Goal: Information Seeking & Learning: Learn about a topic

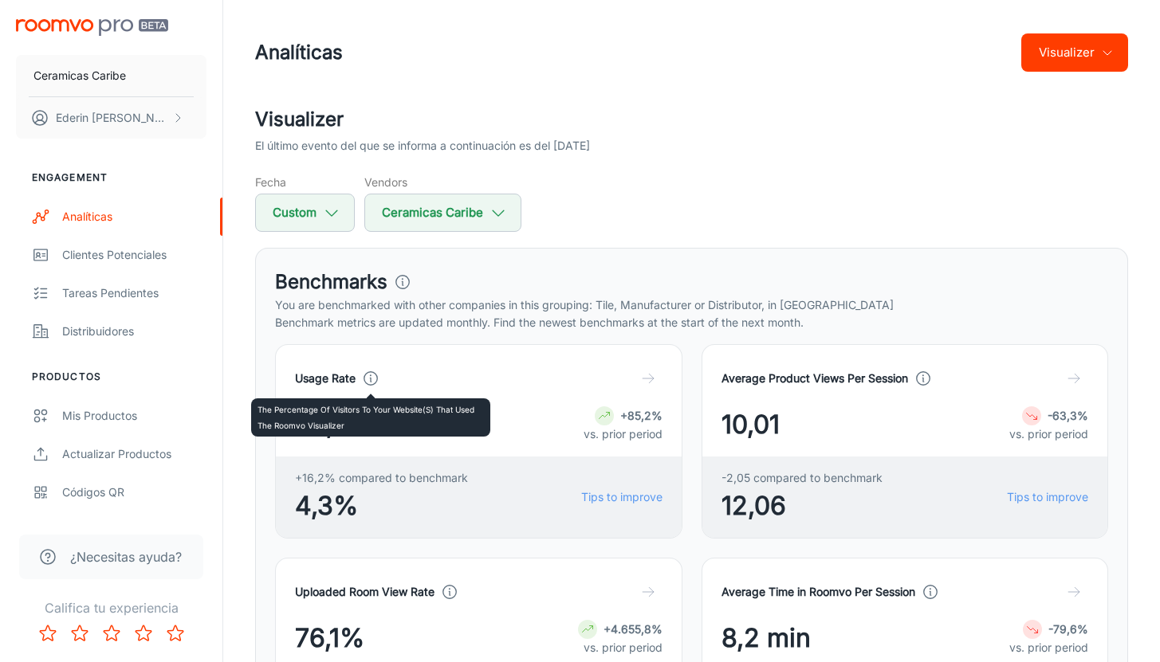
scroll to position [247, 0]
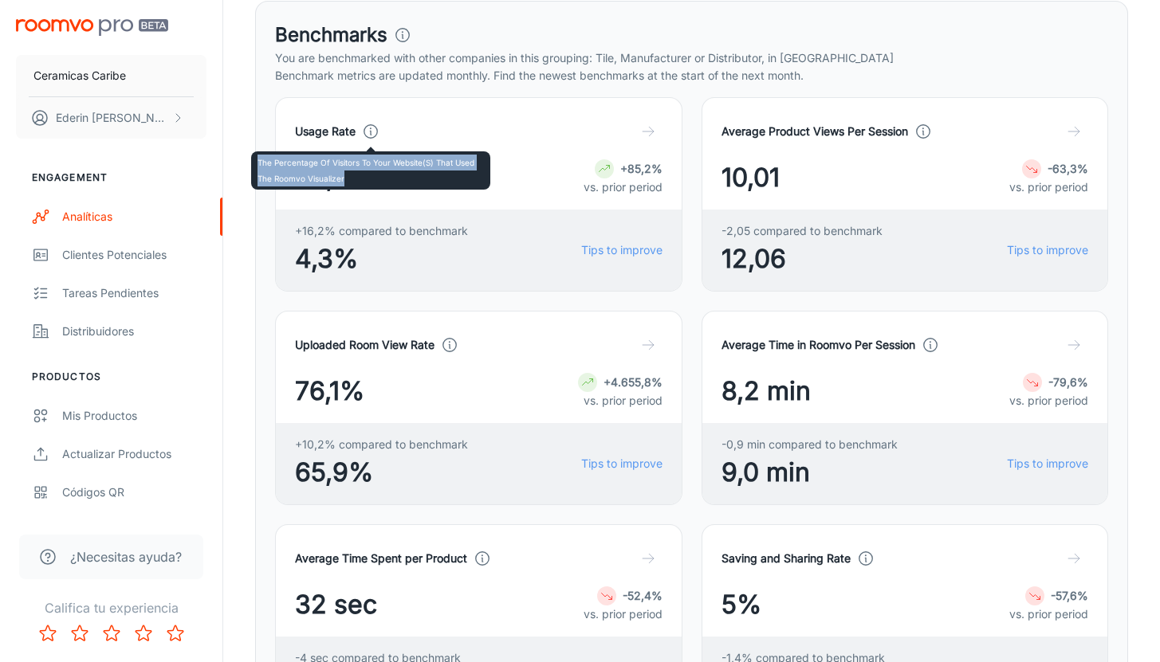
drag, startPoint x: 353, startPoint y: 175, endPoint x: 254, endPoint y: 163, distance: 99.6
click at [254, 163] on div "The percentage of visitors to your website(s) that used the Roomvo visualizer" at bounding box center [370, 170] width 239 height 38
copy p "The percentage of visitors to your website(s) that used the Roomvo visualizer"
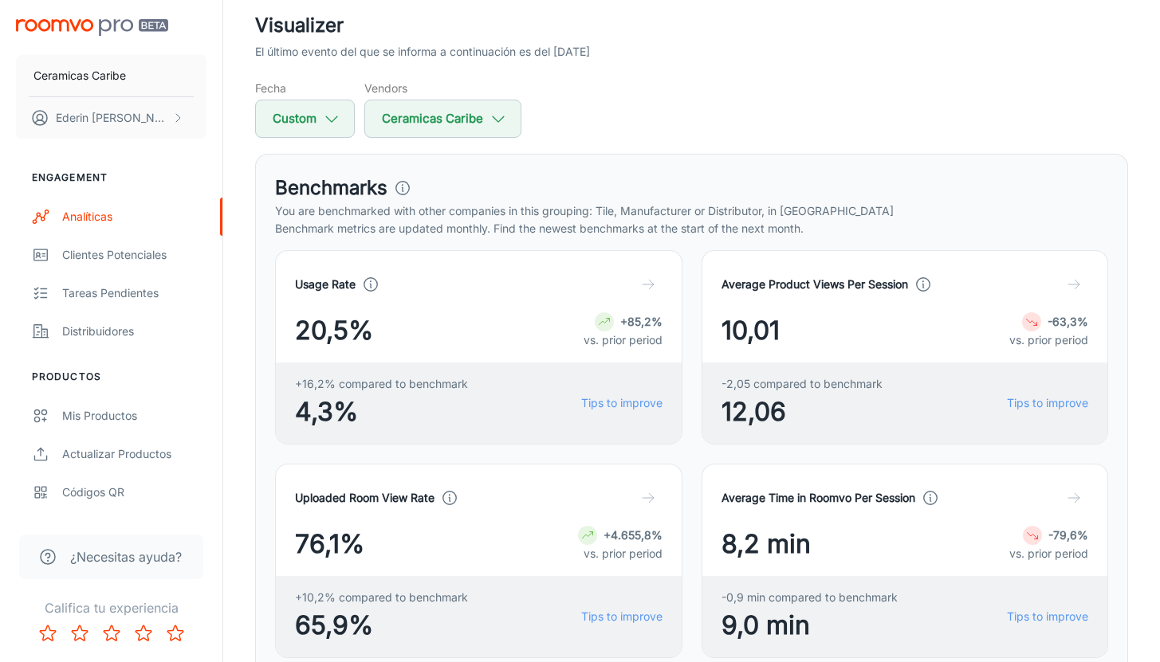
scroll to position [75, 0]
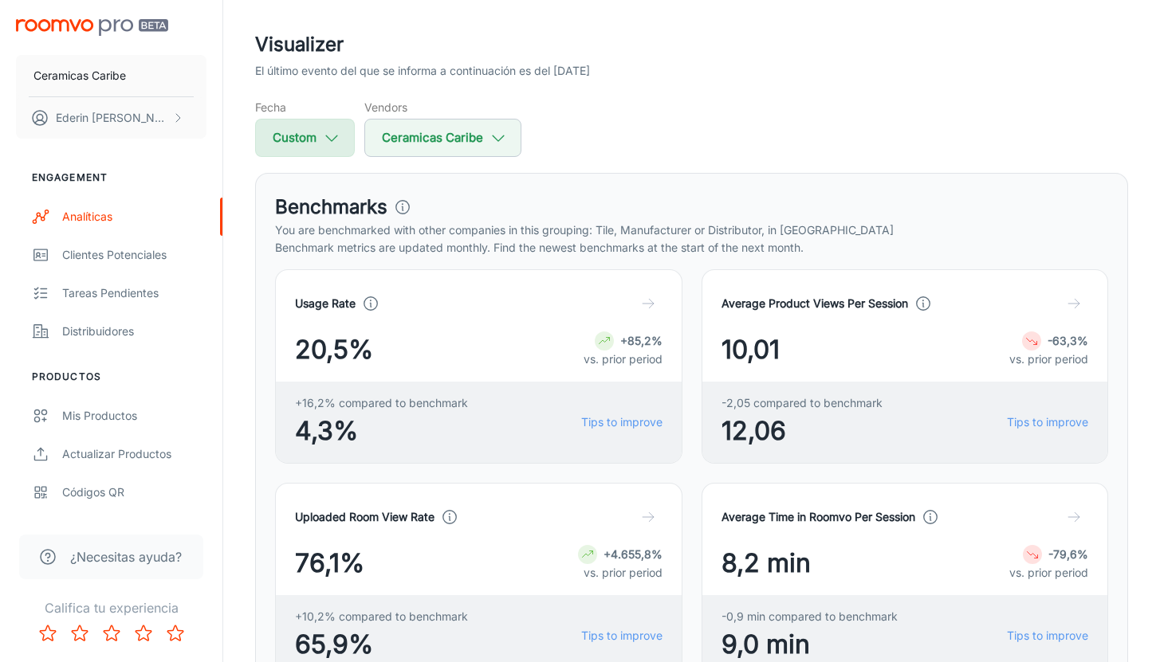
click at [341, 139] on button "Custom" at bounding box center [305, 138] width 100 height 38
select select "7"
select select "2025"
select select "8"
select select "2025"
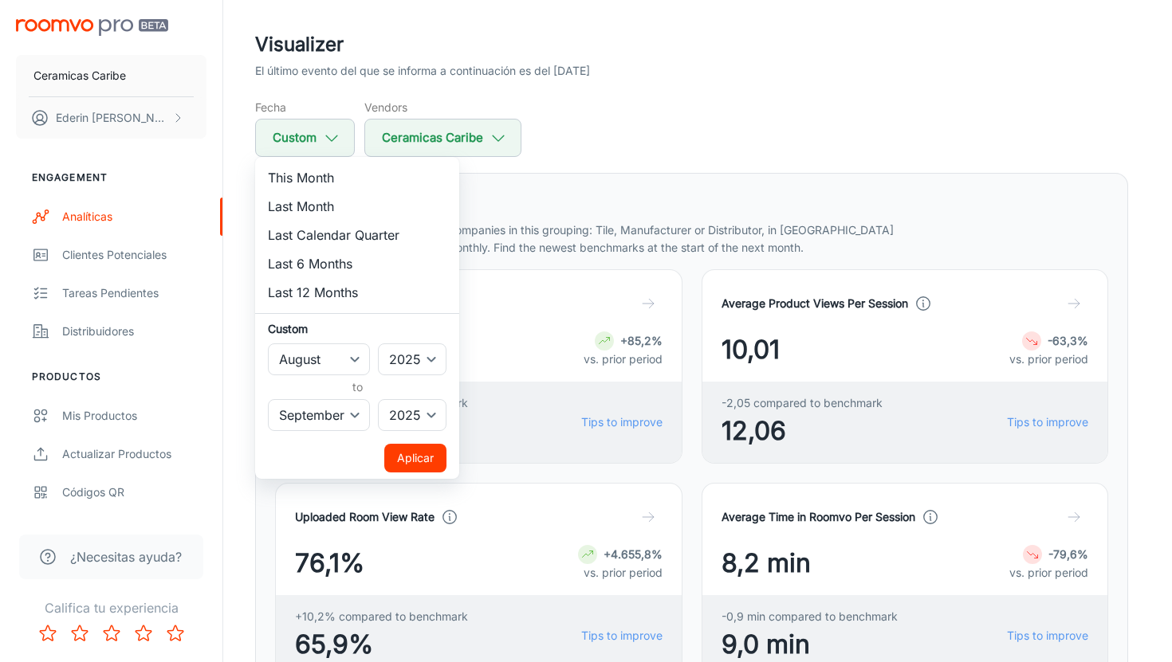
click at [417, 462] on button "Aplicar" at bounding box center [415, 458] width 62 height 29
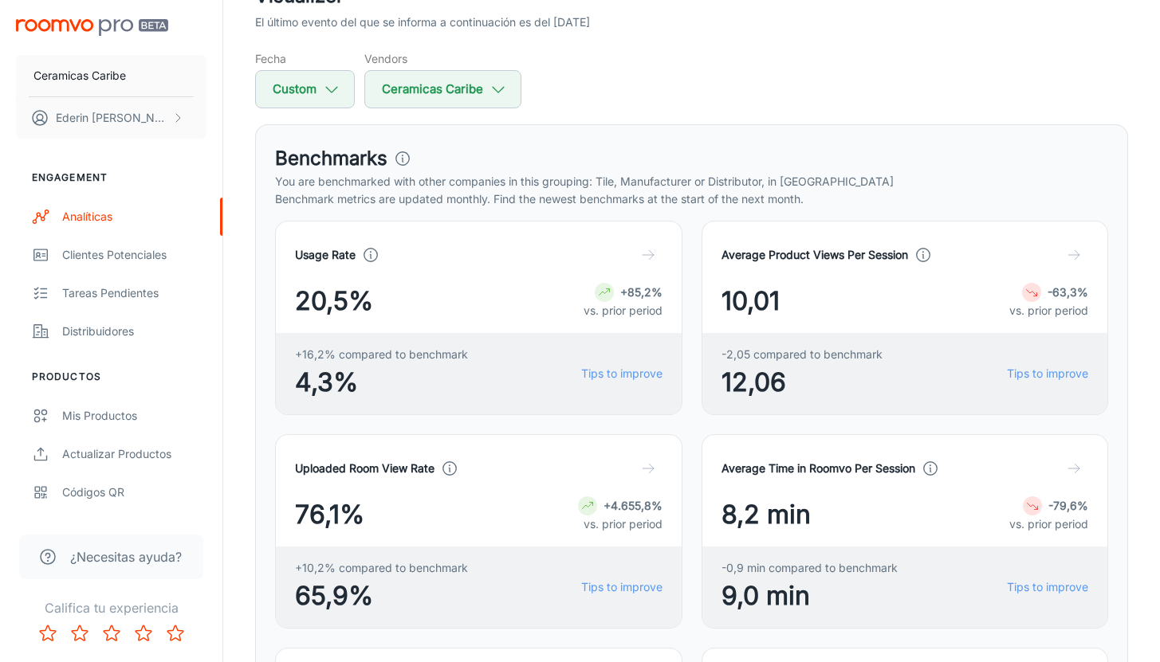
scroll to position [120, 0]
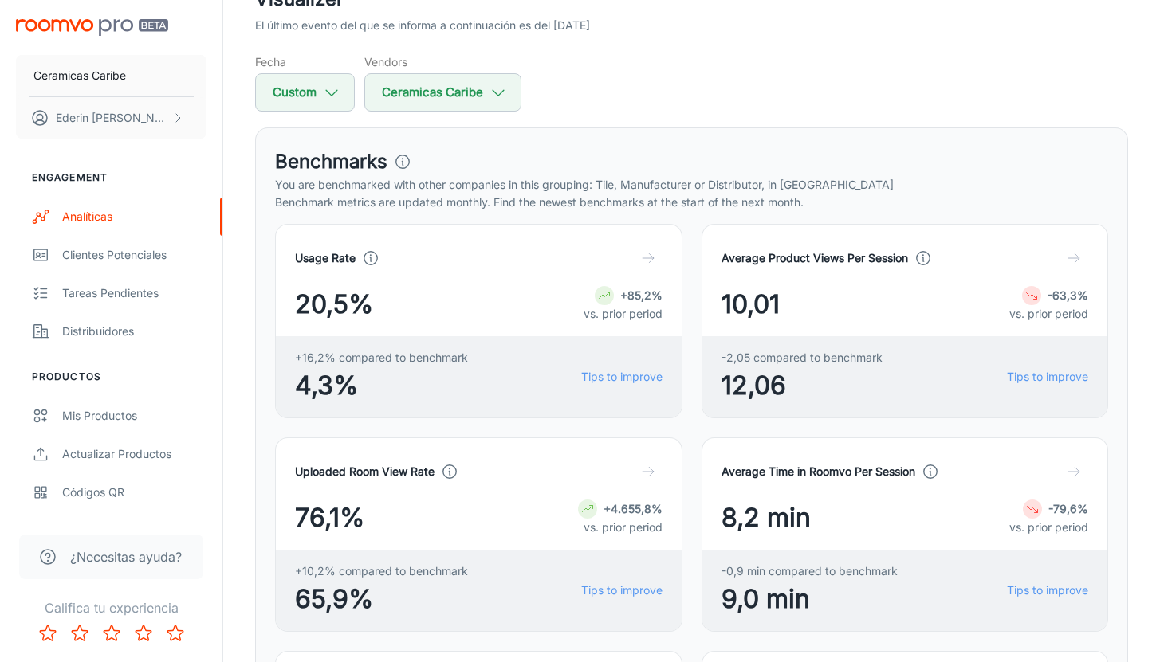
click at [920, 261] on icon at bounding box center [923, 258] width 18 height 18
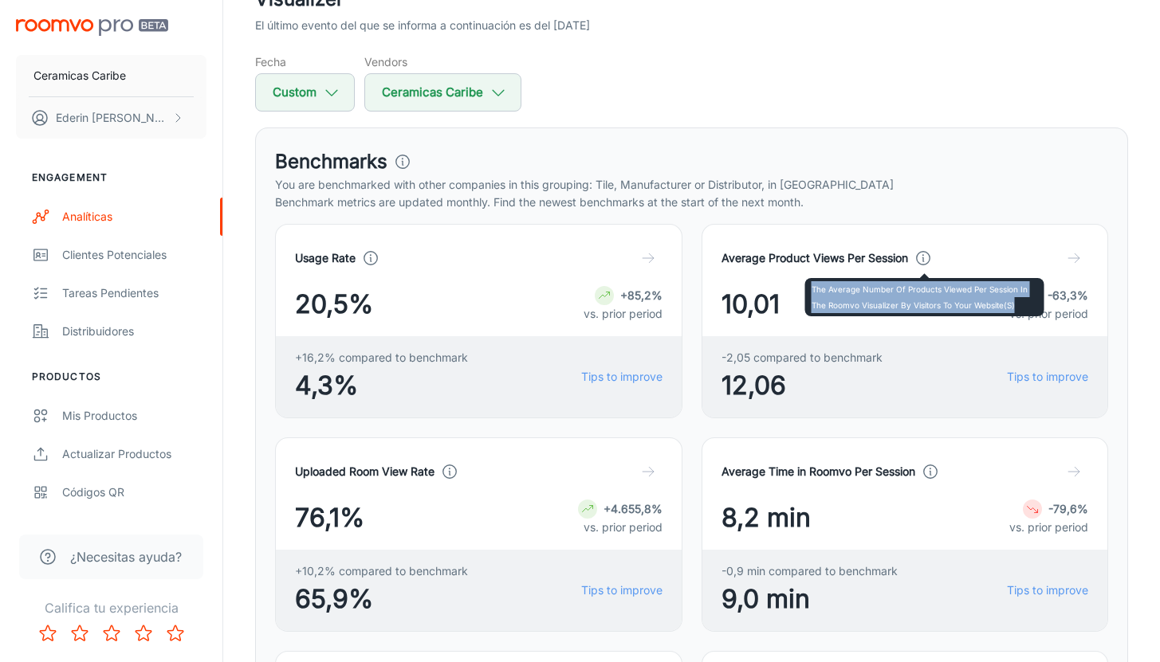
drag, startPoint x: 812, startPoint y: 285, endPoint x: 1017, endPoint y: 305, distance: 205.8
click at [1017, 305] on p "The average number of products viewed per session in the Roomvo visualizer by v…" at bounding box center [924, 297] width 226 height 32
copy p "The average number of products viewed per session in the Roomvo visualizer by v…"
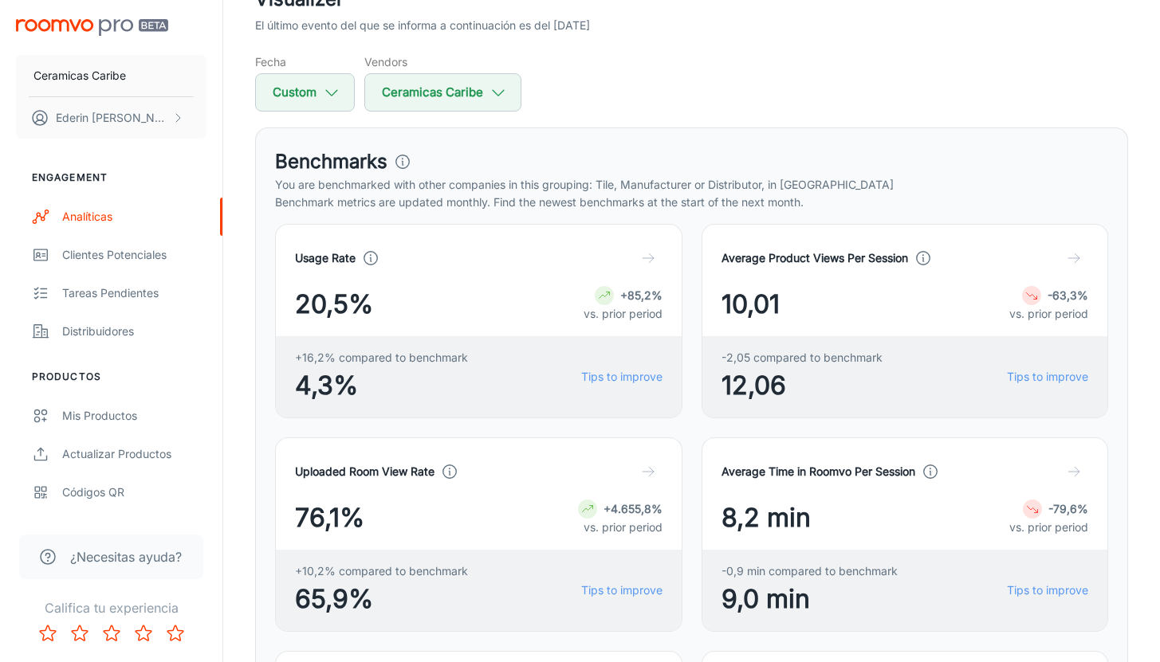
click at [454, 472] on icon at bounding box center [450, 472] width 18 height 18
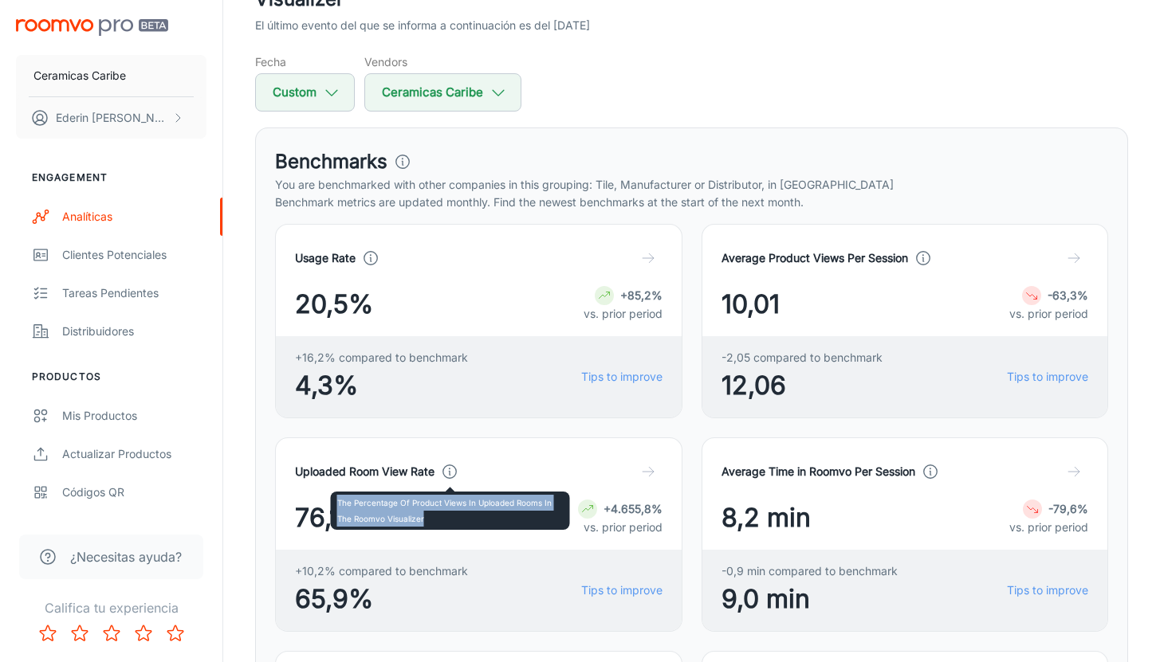
drag, startPoint x: 337, startPoint y: 504, endPoint x: 435, endPoint y: 521, distance: 99.5
click at [435, 521] on p "The percentage of product views in uploaded rooms in the Roomvo Visualizer" at bounding box center [450, 511] width 226 height 32
copy p "The percentage of product views in uploaded rooms in the Roomvo Visualizer"
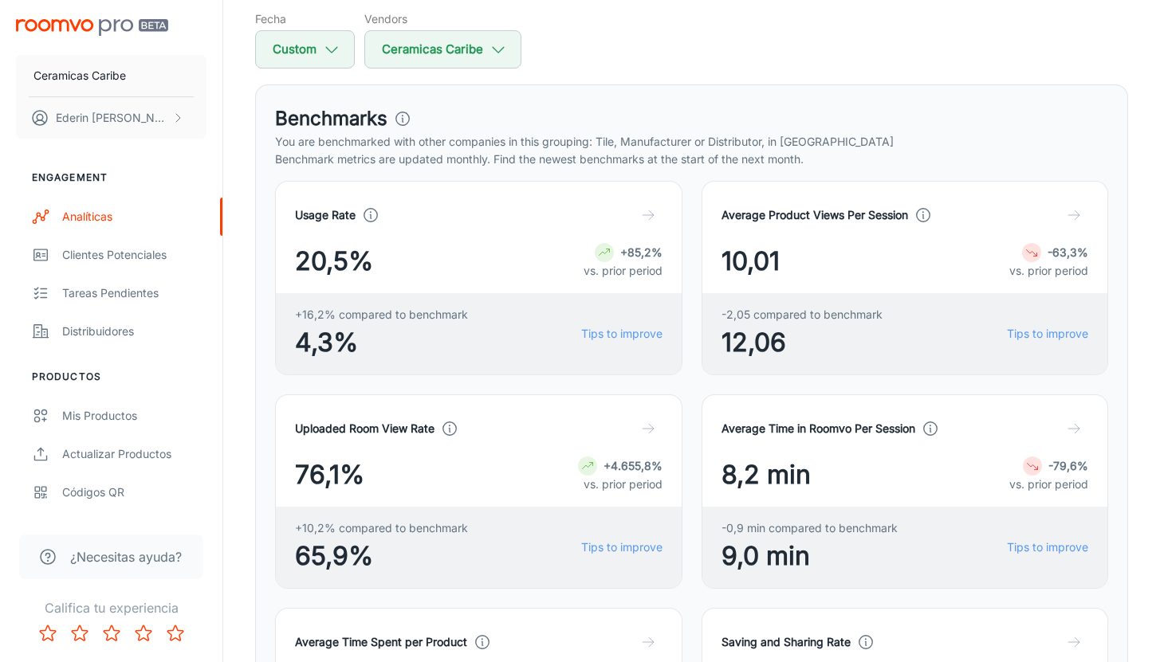
scroll to position [180, 0]
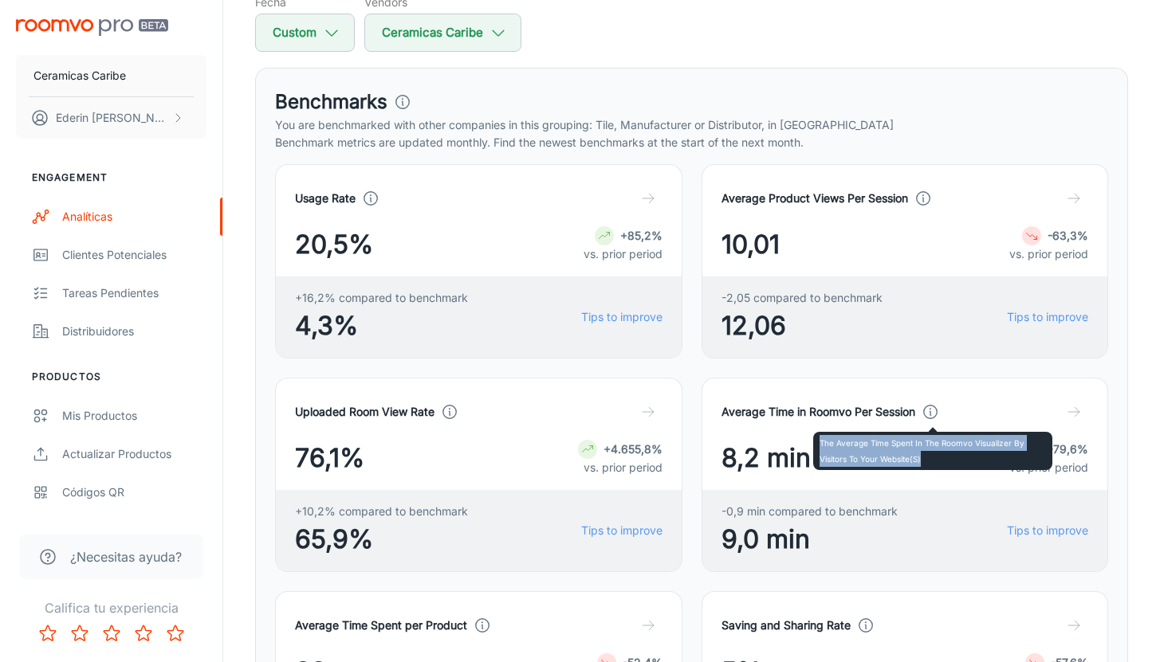
drag, startPoint x: 925, startPoint y: 459, endPoint x: 813, endPoint y: 446, distance: 113.2
click at [813, 446] on div "The average time spent in the Roomvo visualizer by visitors to your website(s)" at bounding box center [932, 451] width 239 height 38
copy p "The average time spent in the Roomvo visualizer by visitors to your website(s)"
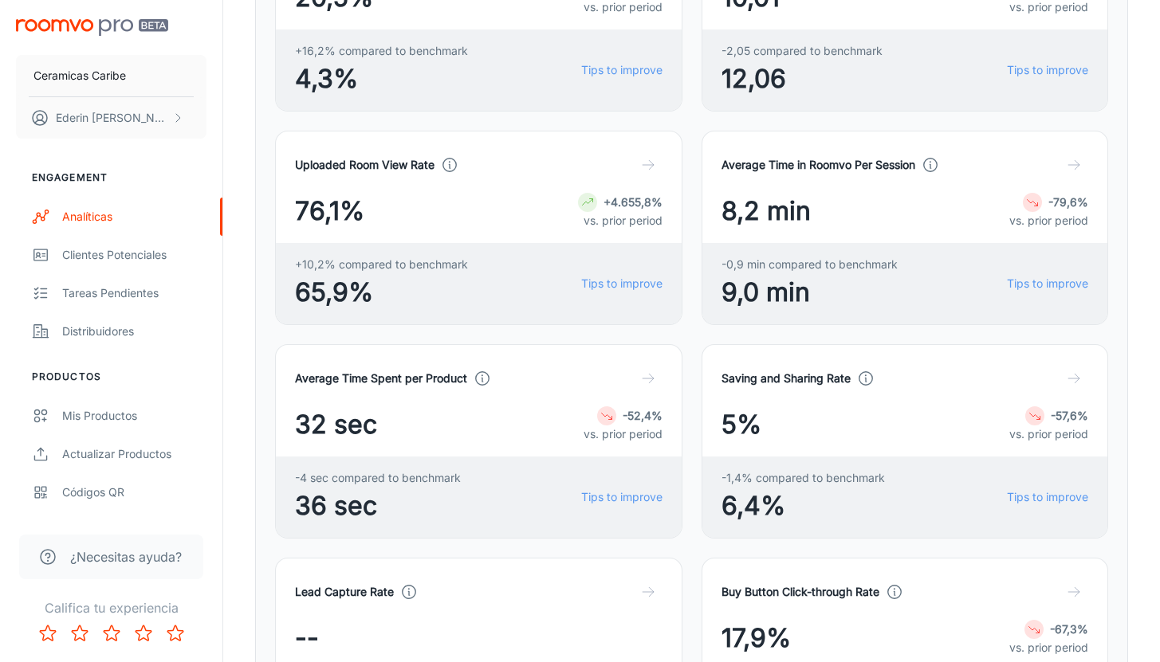
scroll to position [429, 0]
click at [479, 375] on icon at bounding box center [482, 377] width 18 height 18
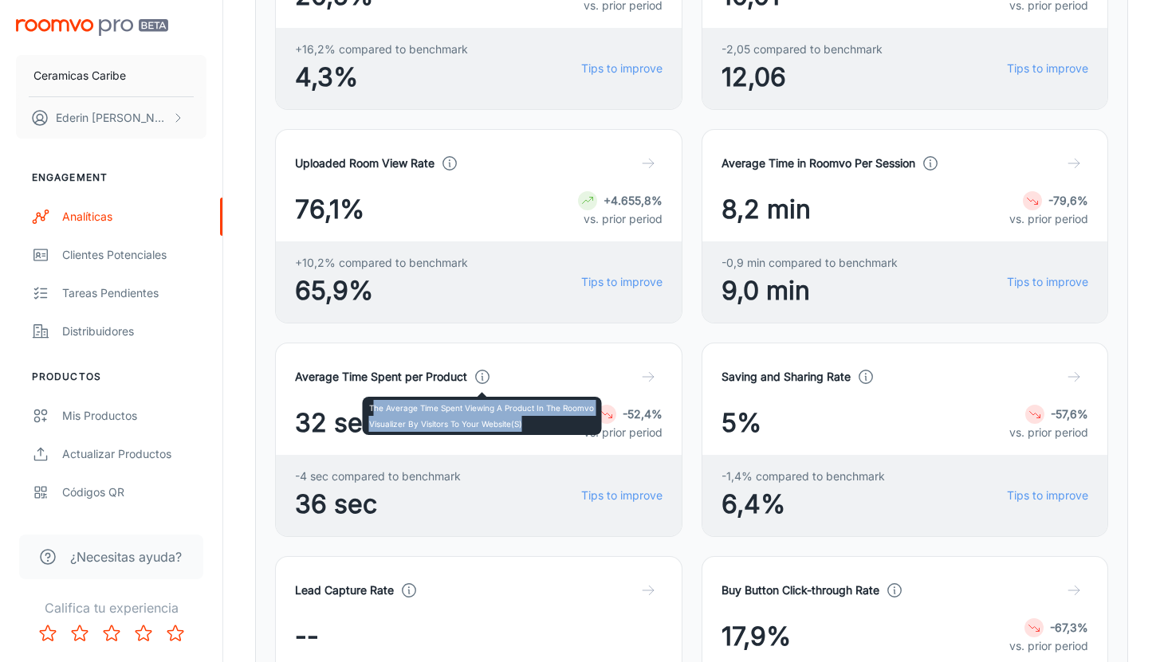
drag, startPoint x: 371, startPoint y: 411, endPoint x: 528, endPoint y: 424, distance: 156.8
click at [528, 424] on p "The average time spent viewing a product in the Roomvo visualizer by visitors t…" at bounding box center [482, 416] width 226 height 32
copy p "he average time spent viewing a product in the Roomvo visualizer by visitors to…"
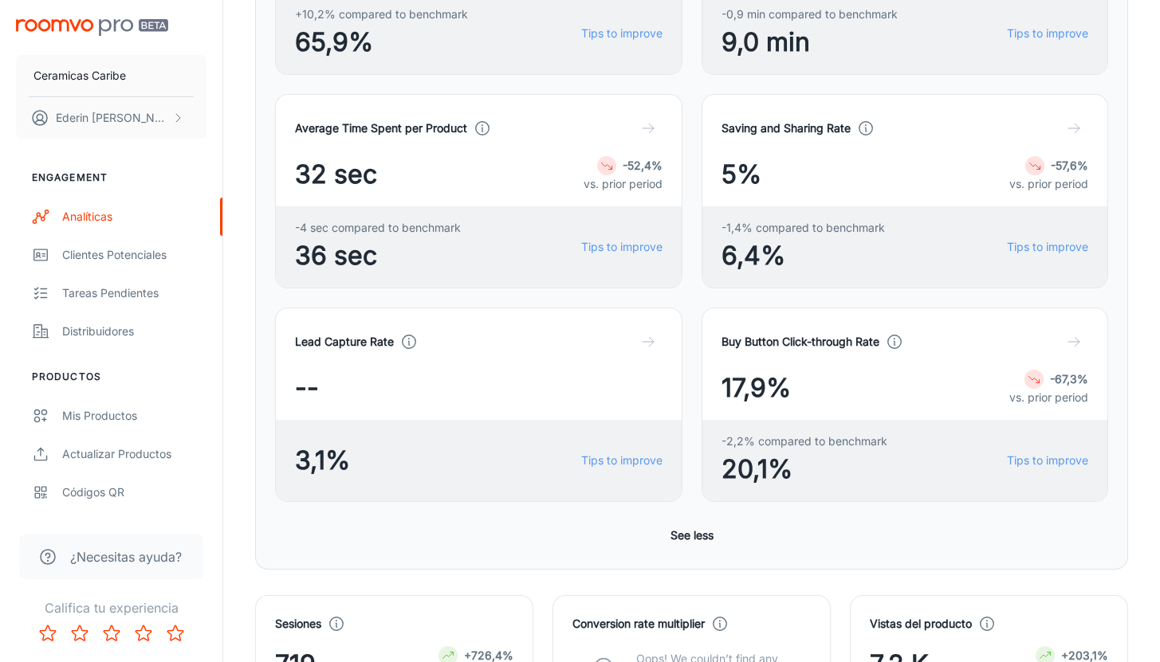
scroll to position [675, 0]
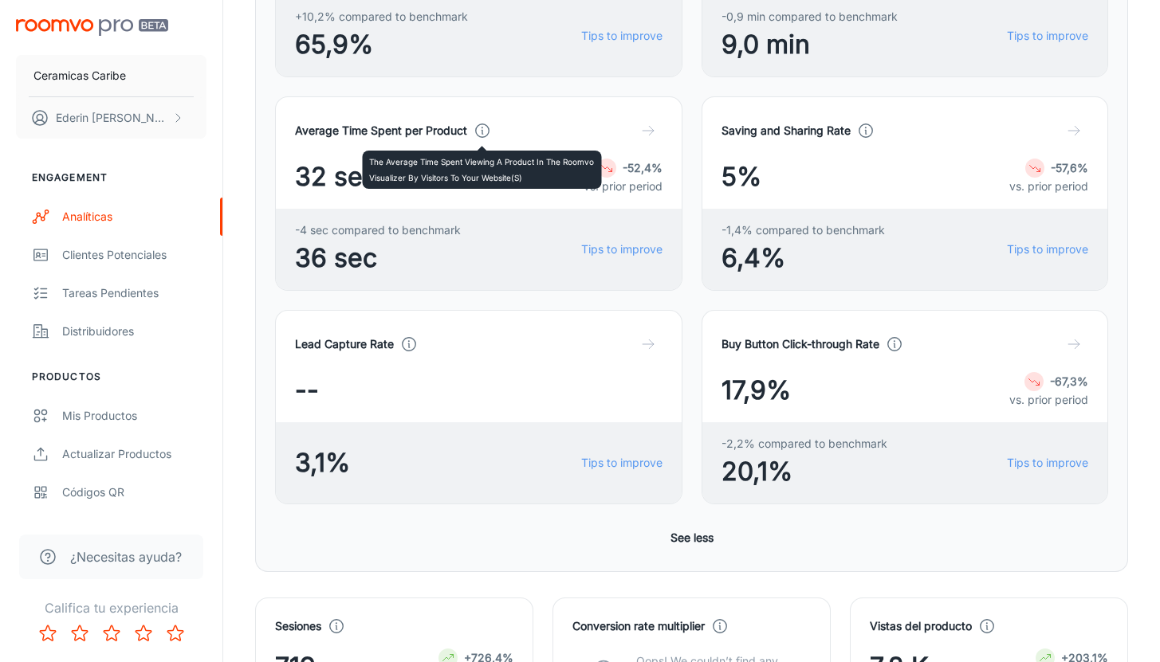
click at [481, 132] on polyline at bounding box center [481, 132] width 1 height 4
drag, startPoint x: 369, startPoint y: 159, endPoint x: 527, endPoint y: 171, distance: 158.3
click at [527, 171] on p "The average time spent viewing a product in the Roomvo visualizer by visitors t…" at bounding box center [482, 170] width 226 height 32
copy p "The average time spent viewing a product in the Roomvo visualizer by visitors t…"
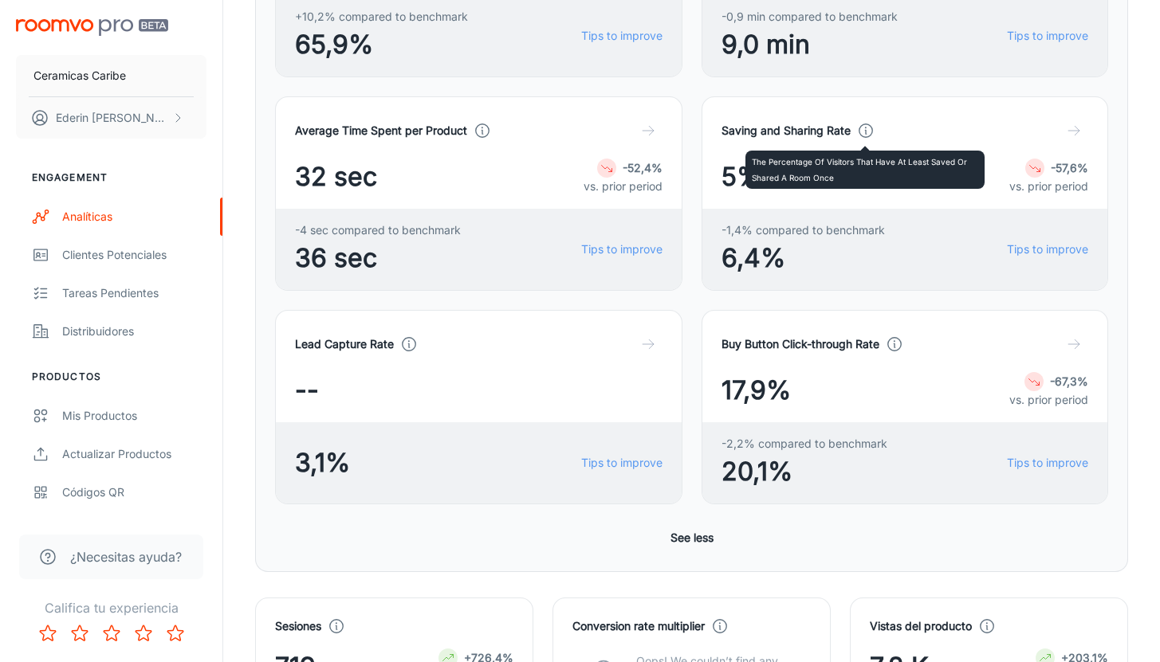
click at [867, 128] on icon at bounding box center [866, 131] width 18 height 18
drag, startPoint x: 836, startPoint y: 177, endPoint x: 748, endPoint y: 159, distance: 90.2
click at [748, 159] on div "The percentage of visitors that have at least saved or shared a room once" at bounding box center [864, 170] width 239 height 38
copy p "The percentage of visitors that have at least saved or shared a room once"
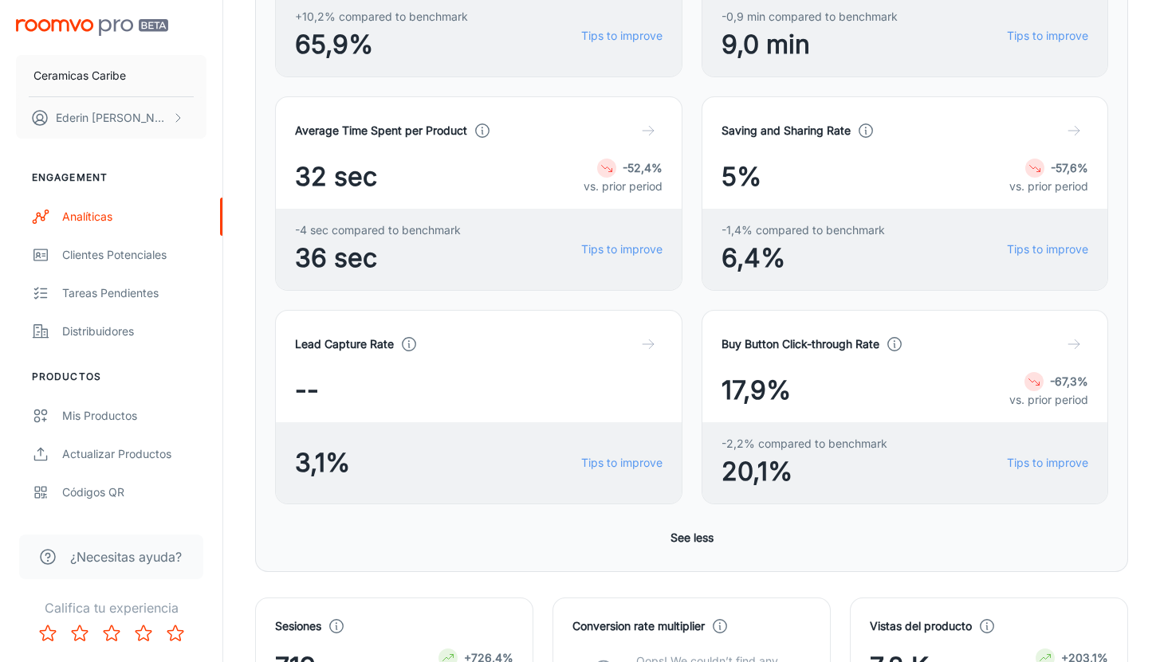
click at [407, 344] on icon at bounding box center [409, 345] width 18 height 18
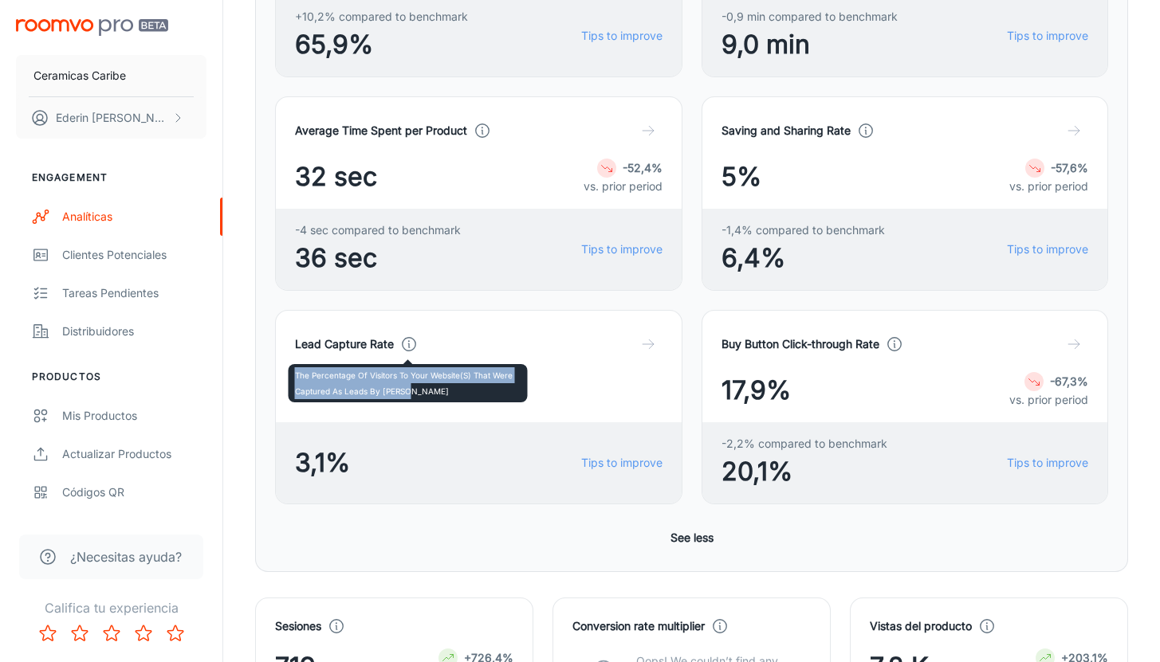
drag, startPoint x: 413, startPoint y: 393, endPoint x: 289, endPoint y: 375, distance: 125.7
click at [289, 375] on div "The percentage of visitors to your website(s) that were captured as leads by [P…" at bounding box center [408, 383] width 239 height 38
copy p "The percentage of visitors to your website(s) that were captured as leads by [P…"
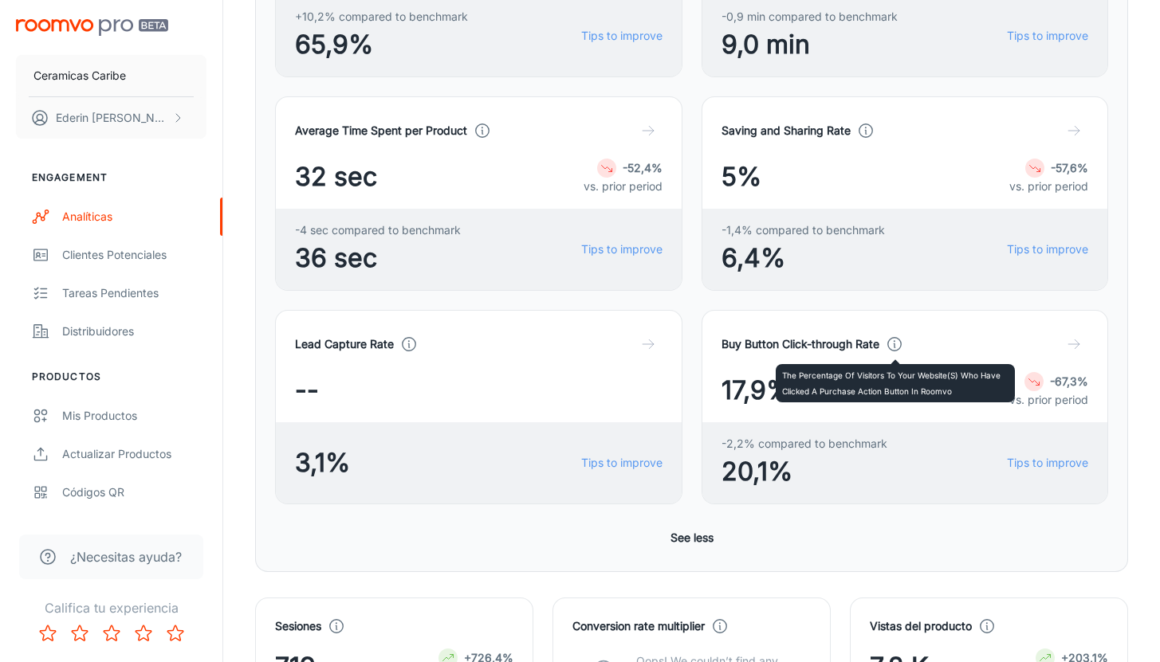
click at [896, 345] on icon at bounding box center [895, 345] width 18 height 18
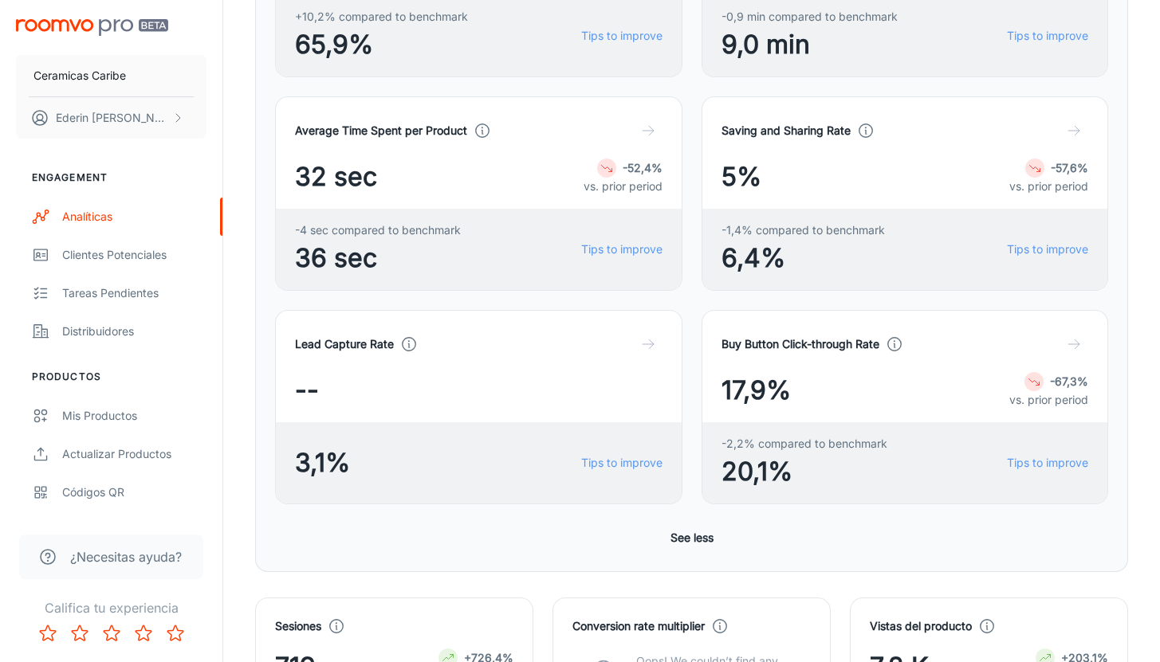
drag, startPoint x: 952, startPoint y: 391, endPoint x: 776, endPoint y: 375, distance: 177.0
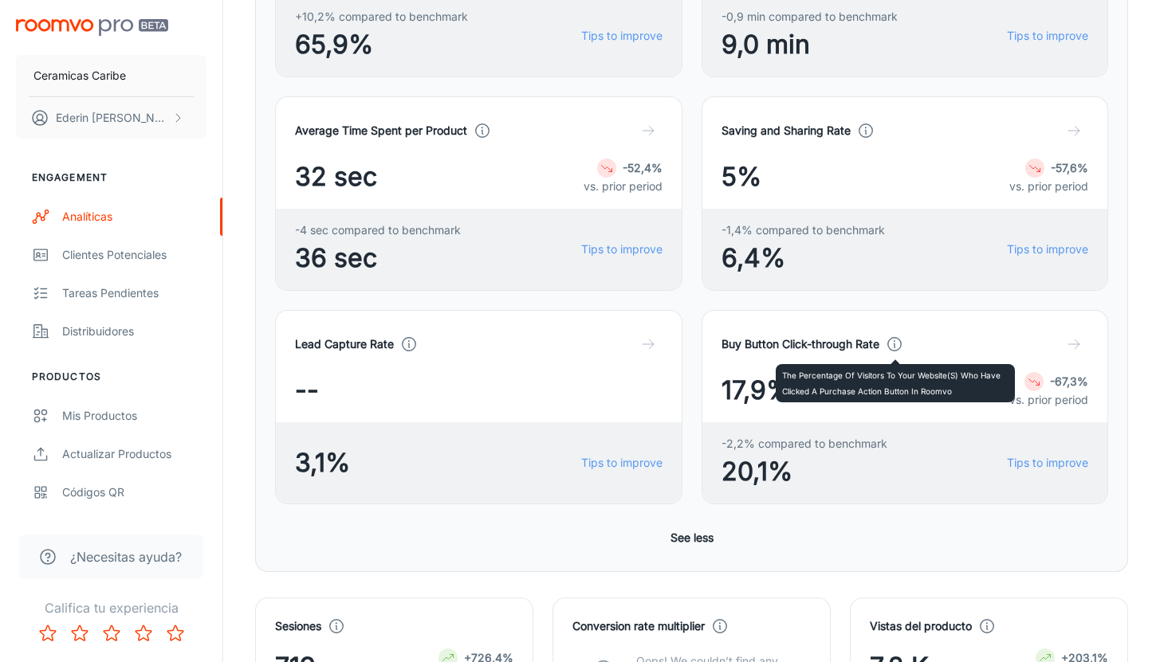
click at [894, 345] on polyline at bounding box center [894, 346] width 1 height 4
click at [894, 348] on icon at bounding box center [895, 345] width 18 height 18
drag, startPoint x: 950, startPoint y: 390, endPoint x: 779, endPoint y: 379, distance: 171.7
click at [779, 379] on div "The percentage of visitors to your website(s) who have clicked a purchase actio…" at bounding box center [895, 383] width 239 height 38
copy p "The percentage of visitors to your website(s) who have clicked a purchase actio…"
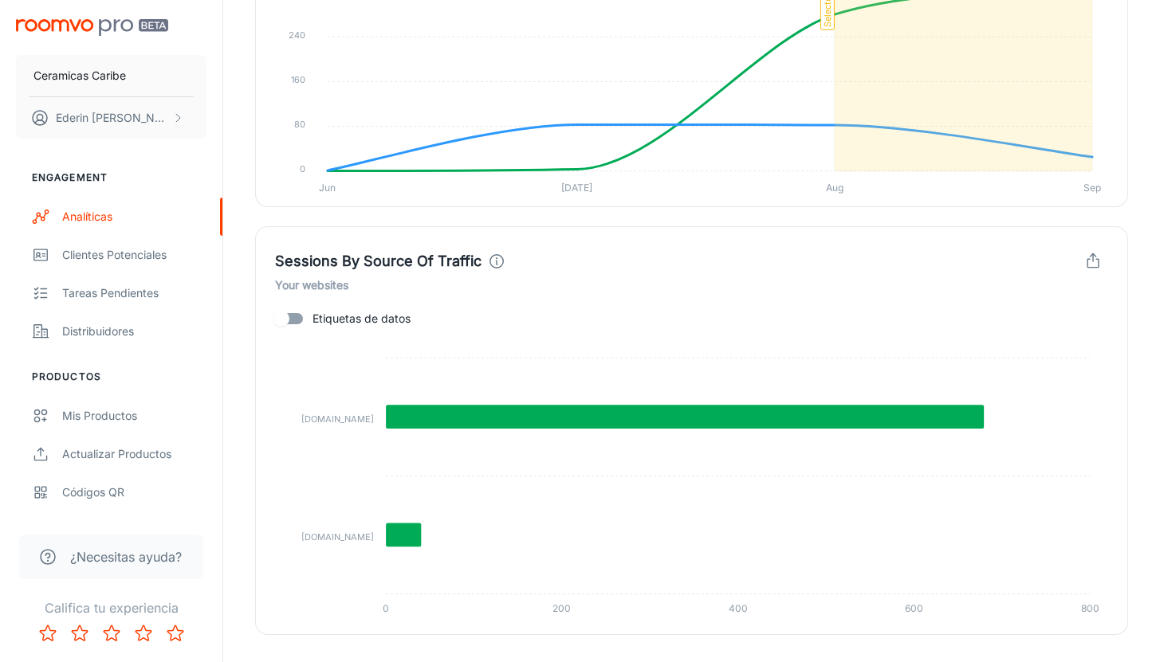
scroll to position [2296, 0]
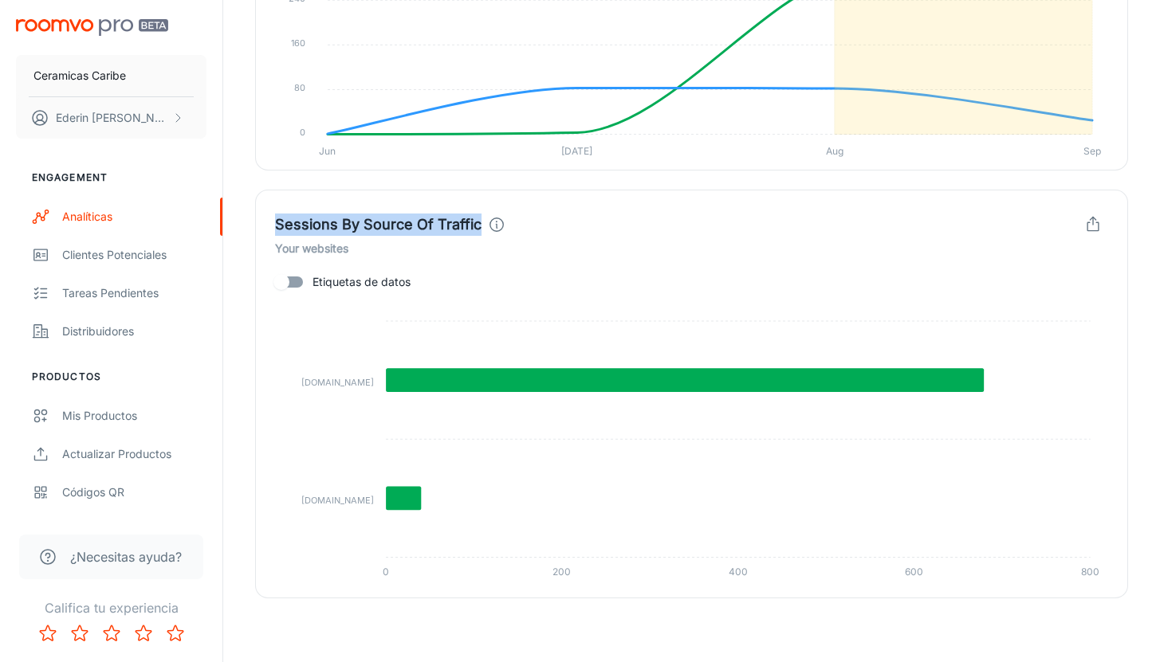
drag, startPoint x: 277, startPoint y: 224, endPoint x: 478, endPoint y: 224, distance: 200.9
click at [478, 224] on div "Sessions By Source Of Traffic" at bounding box center [390, 225] width 230 height 22
copy h4 "Sessions By Source Of Traffic"
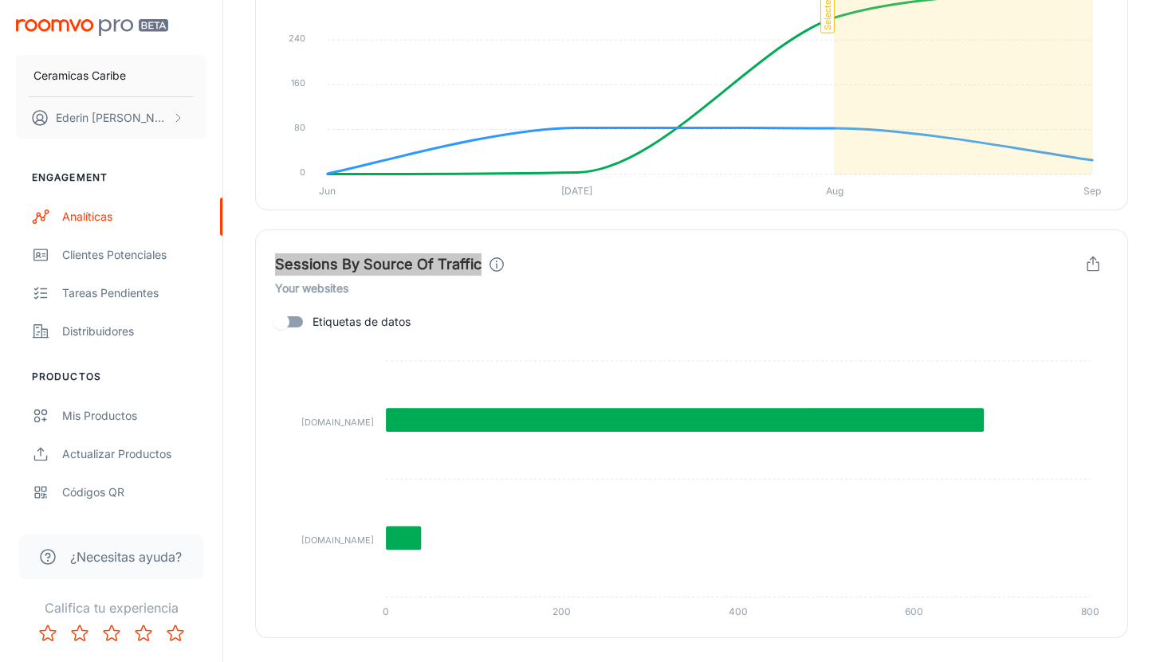
scroll to position [2262, 0]
